Goal: Task Accomplishment & Management: Use online tool/utility

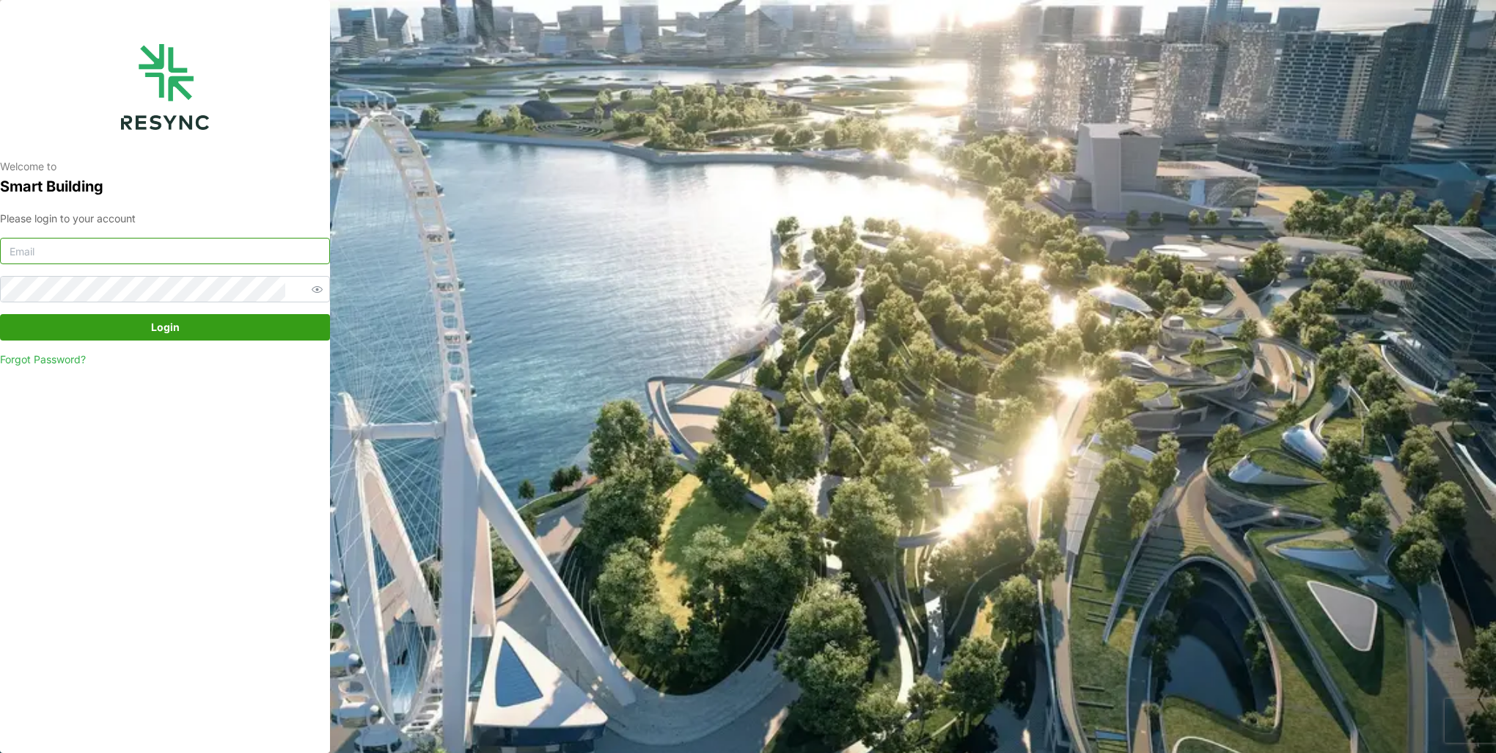
click at [232, 260] on input at bounding box center [165, 251] width 330 height 26
type input "u"
type input "[EMAIL_ADDRESS][DOMAIN_NAME]"
click at [0, 314] on button "Login" at bounding box center [165, 327] width 330 height 26
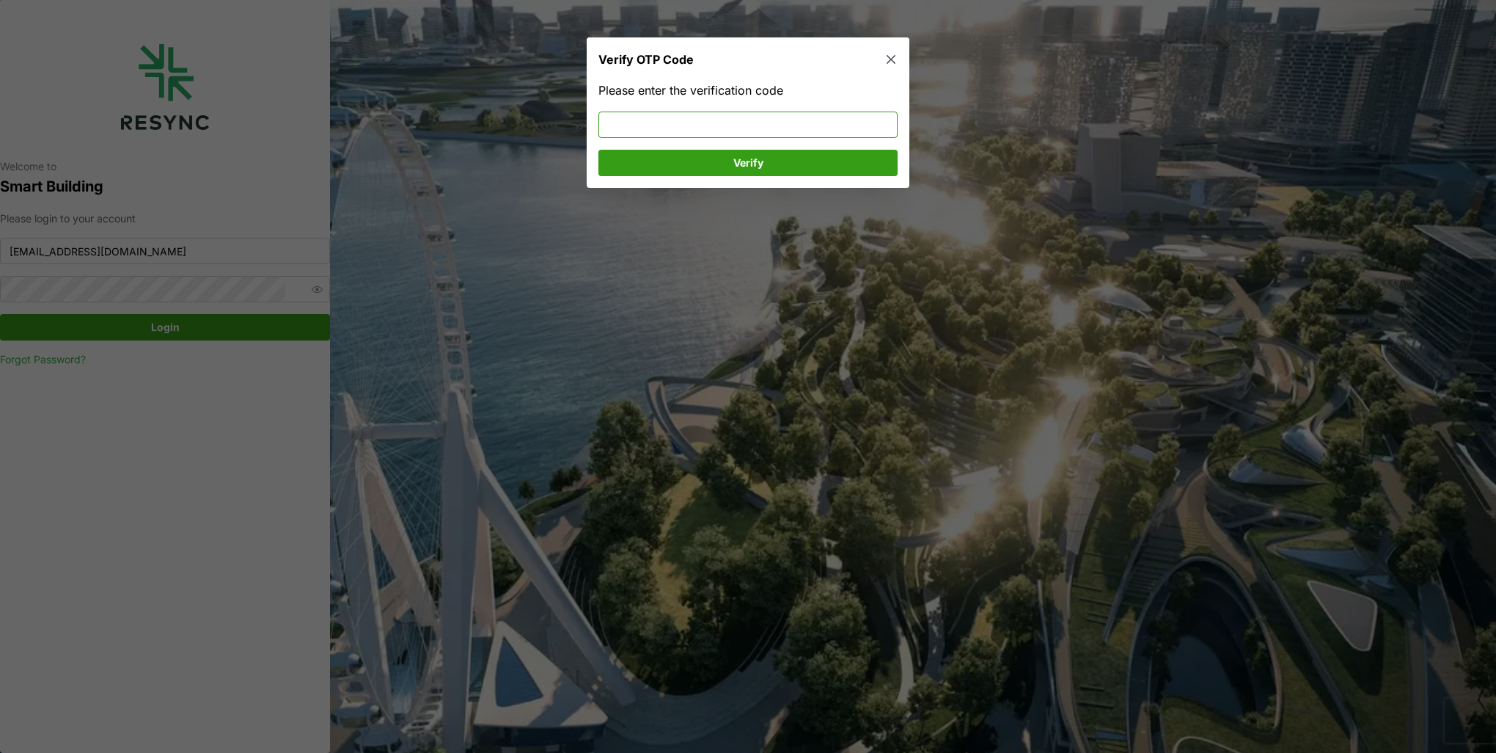
click at [778, 122] on input at bounding box center [748, 124] width 299 height 26
type input "248540"
click at [765, 162] on span "Verify" at bounding box center [747, 162] width 271 height 25
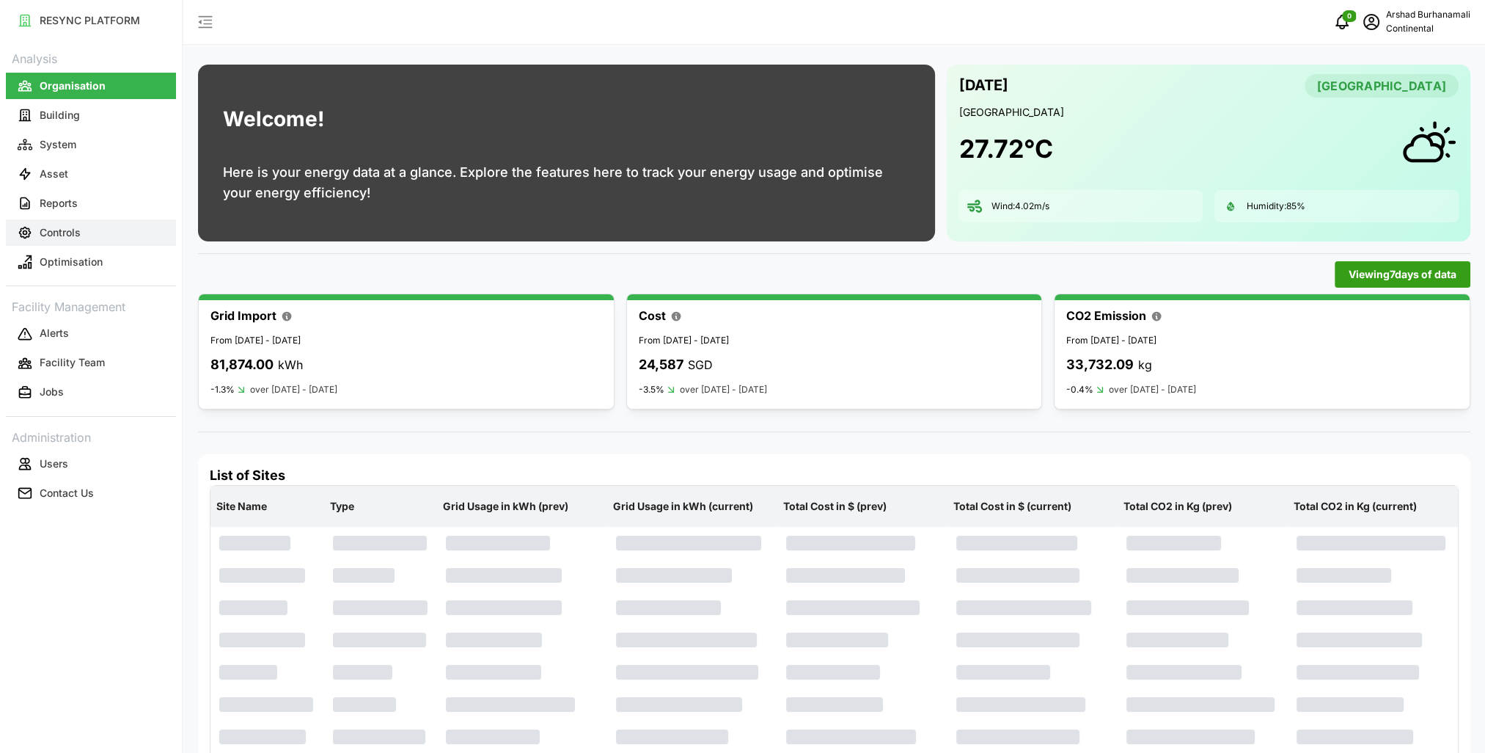
click at [98, 232] on button "Controls" at bounding box center [91, 232] width 170 height 26
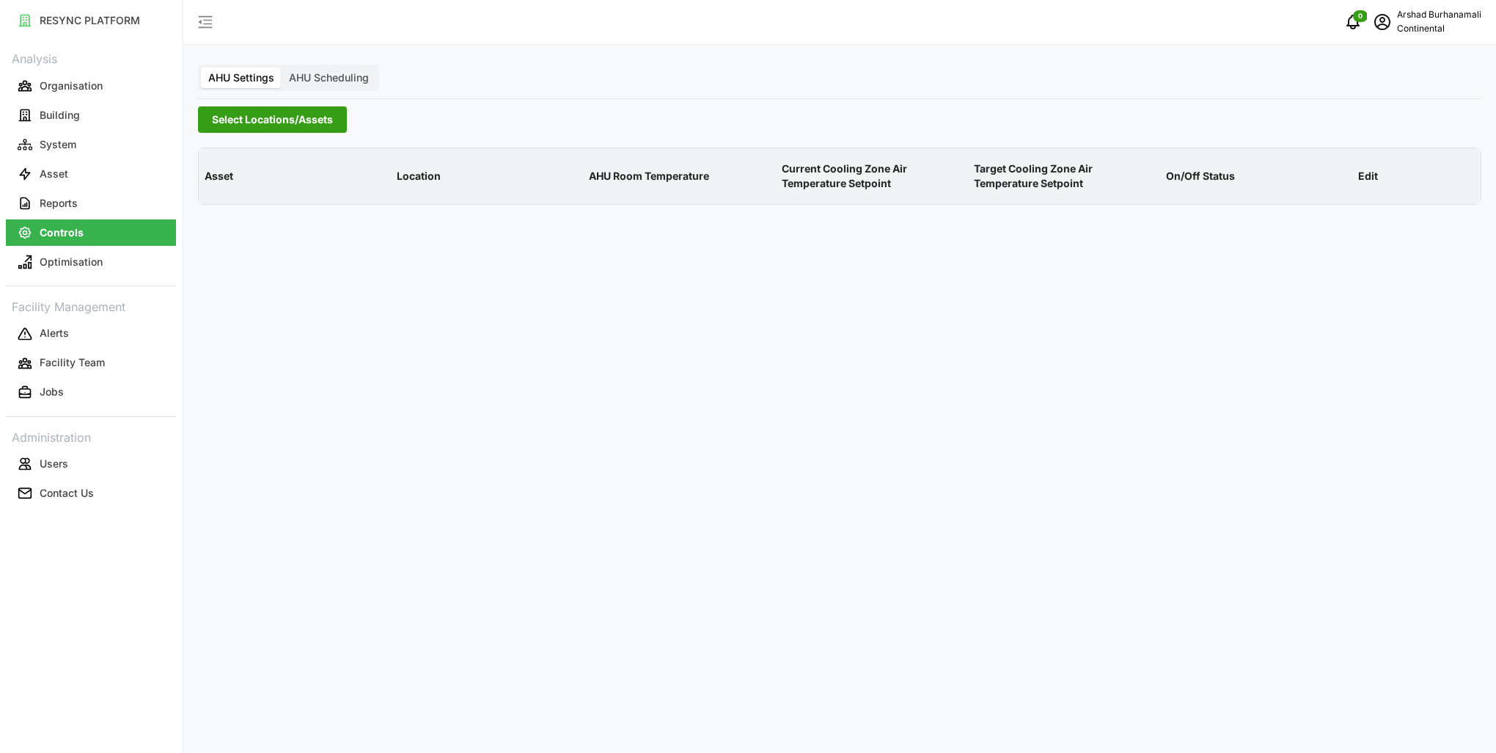
click at [230, 114] on span "Select Locations/Assets" at bounding box center [272, 119] width 121 height 25
click at [221, 188] on icon at bounding box center [217, 186] width 12 height 12
click at [247, 204] on span "Select CA1" at bounding box center [247, 207] width 10 height 10
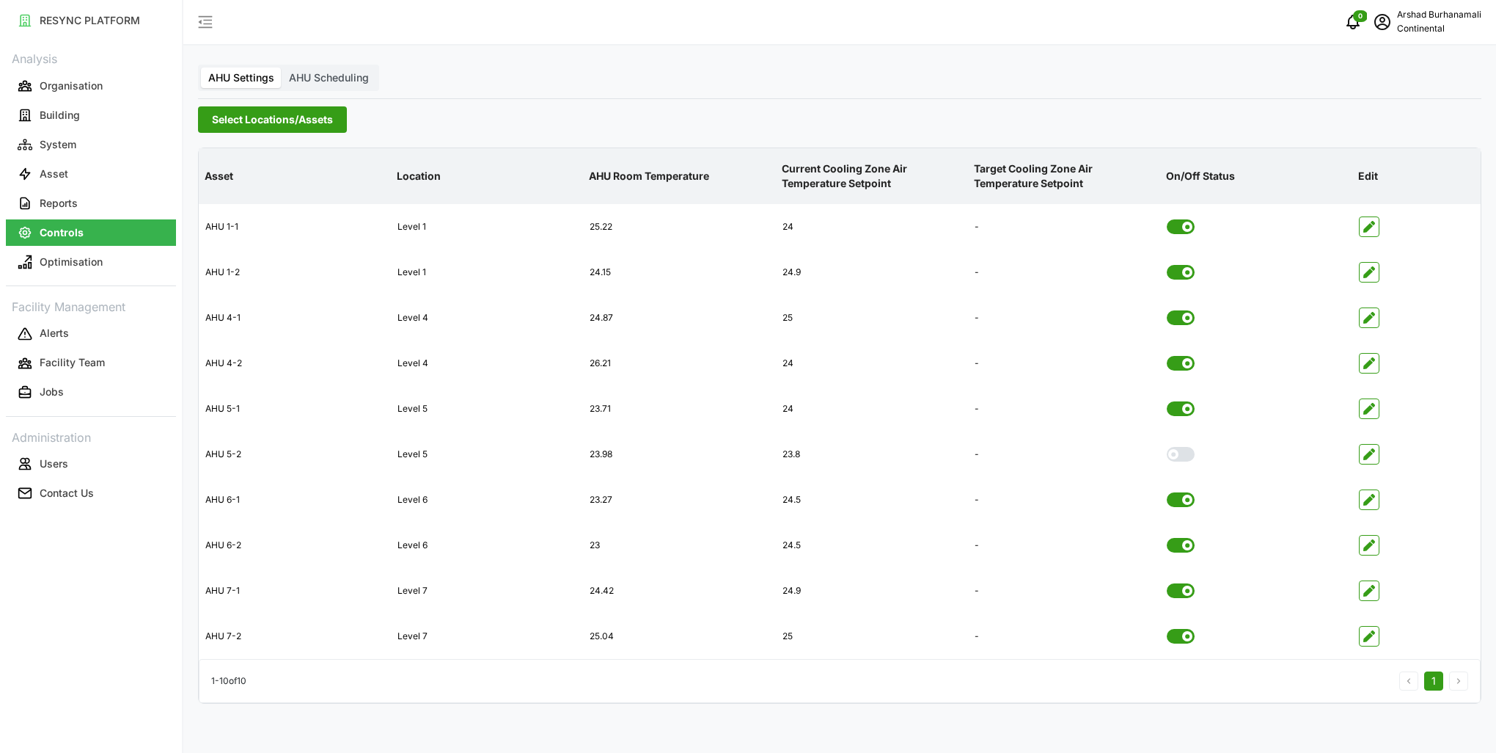
click at [855, 169] on p "Current Cooling Zone Air Temperature Setpoint" at bounding box center [872, 177] width 186 height 54
click at [82, 92] on p "Organisation" at bounding box center [71, 85] width 63 height 15
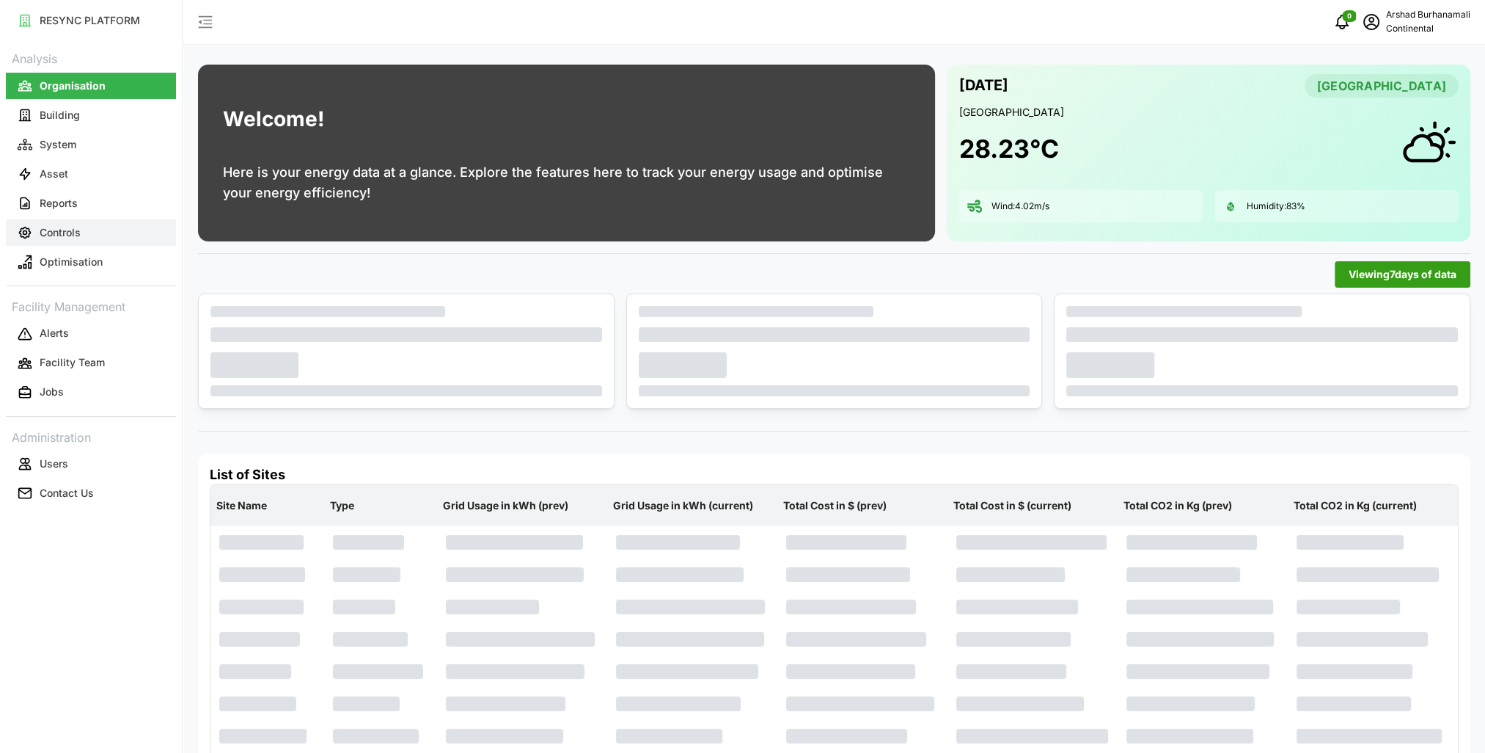
click at [96, 242] on button "Controls" at bounding box center [91, 232] width 170 height 26
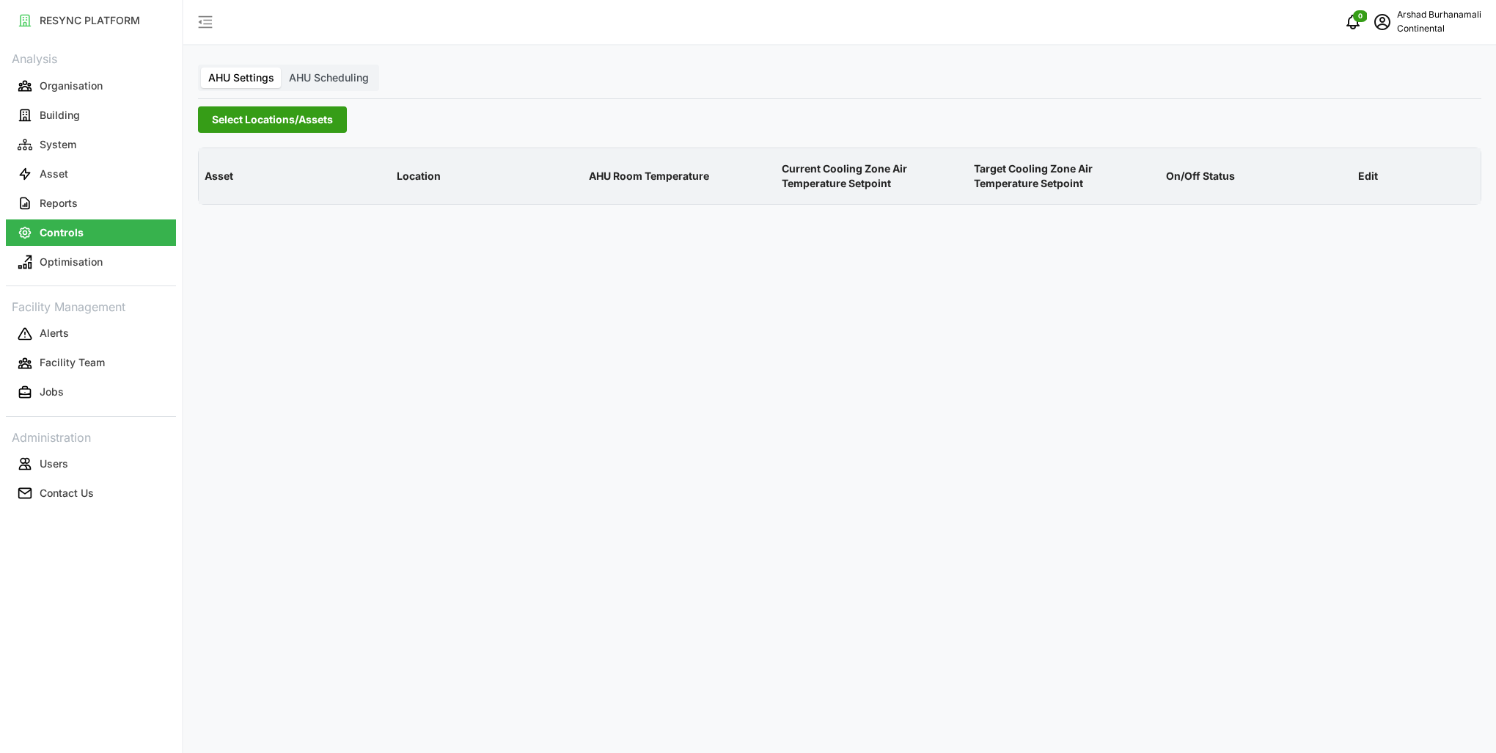
click at [253, 120] on span "Select Locations/Assets" at bounding box center [272, 119] width 121 height 25
click at [213, 189] on icon at bounding box center [217, 186] width 12 height 12
click at [247, 204] on span "Select CA1" at bounding box center [247, 207] width 10 height 10
